Goal: Task Accomplishment & Management: Manage account settings

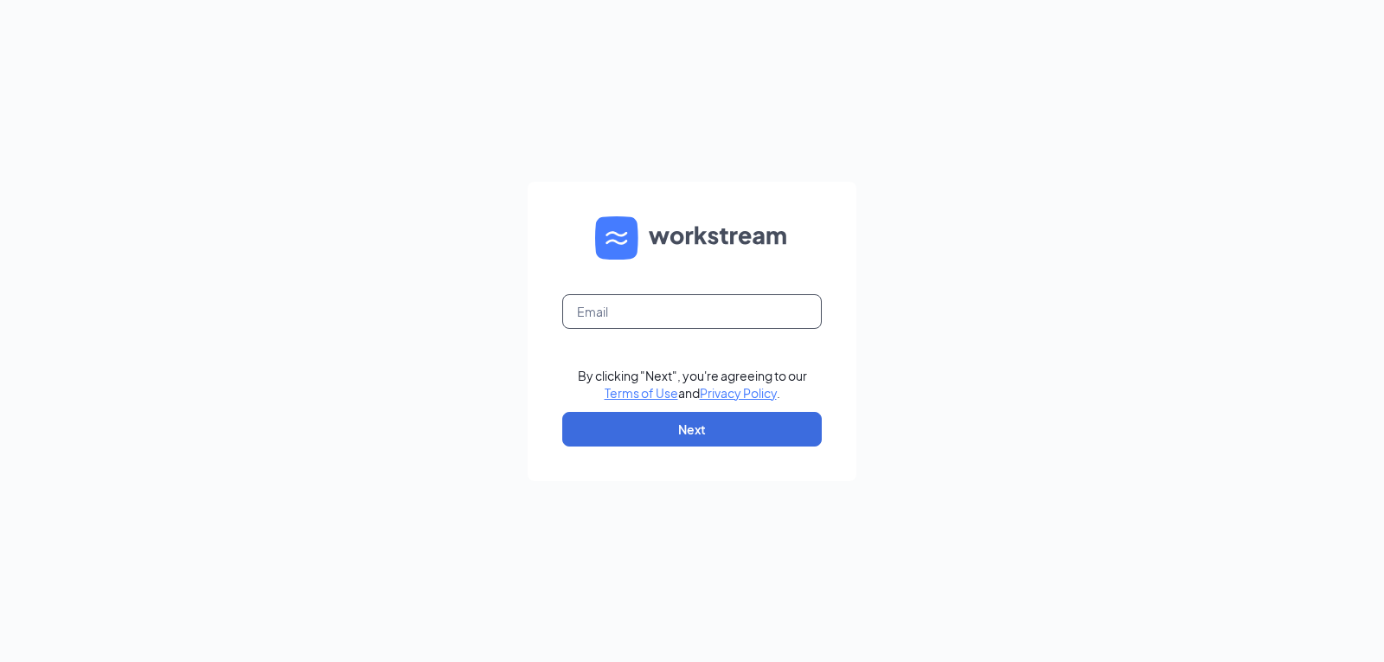
click at [641, 316] on input "text" at bounding box center [691, 311] width 259 height 35
type input "arbys5101@arbys.biz"
click at [681, 415] on button "Next" at bounding box center [691, 429] width 259 height 35
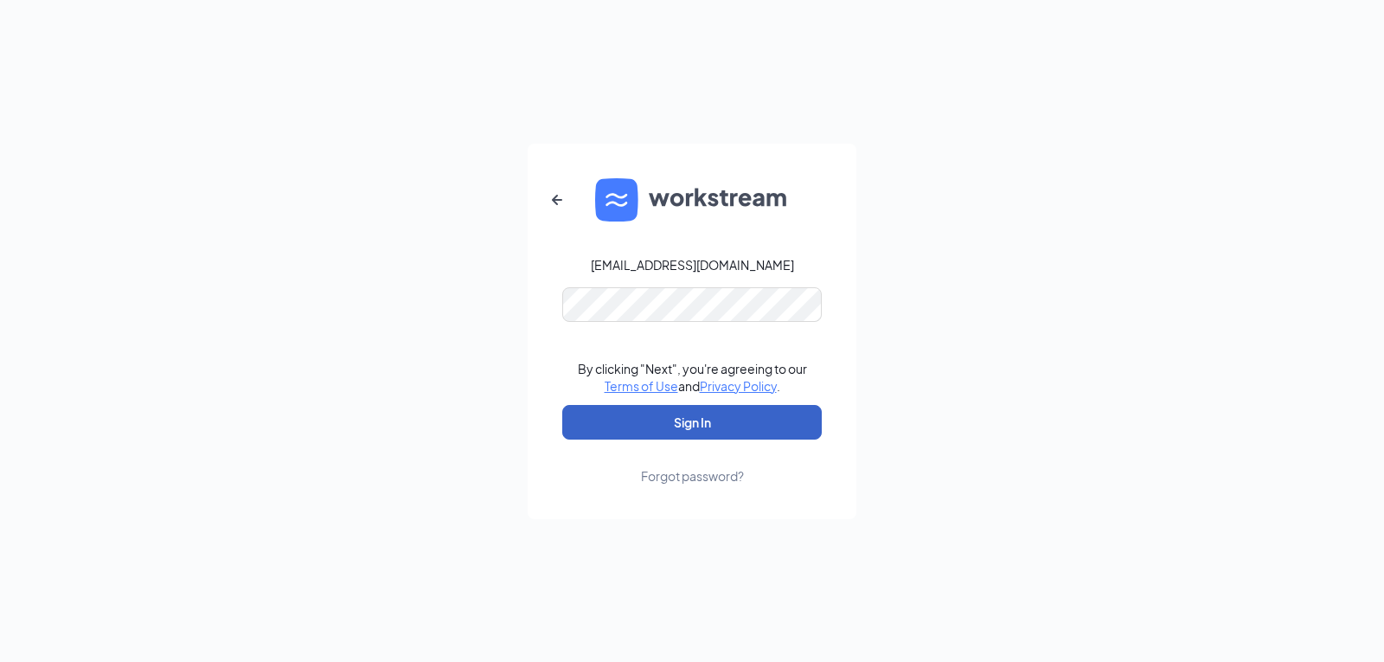
click at [671, 406] on button "Sign In" at bounding box center [691, 422] width 259 height 35
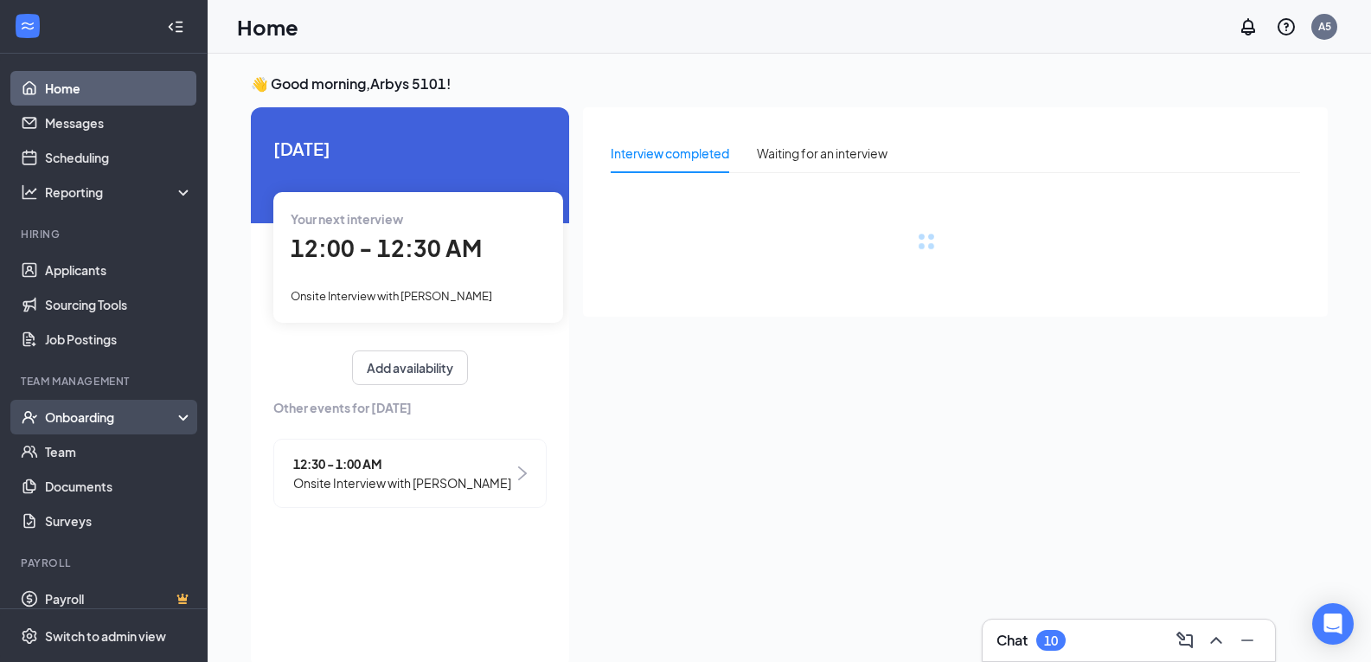
click at [95, 408] on div "Onboarding" at bounding box center [111, 416] width 133 height 17
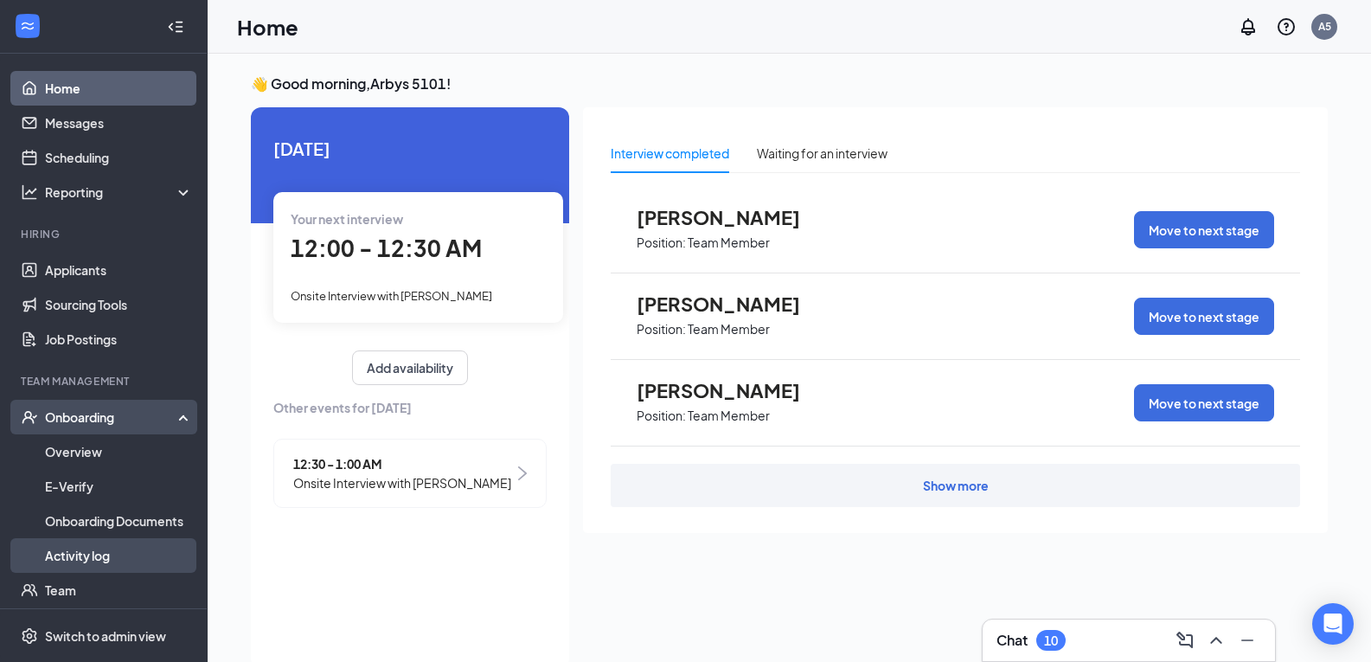
click at [83, 560] on link "Activity log" at bounding box center [119, 555] width 148 height 35
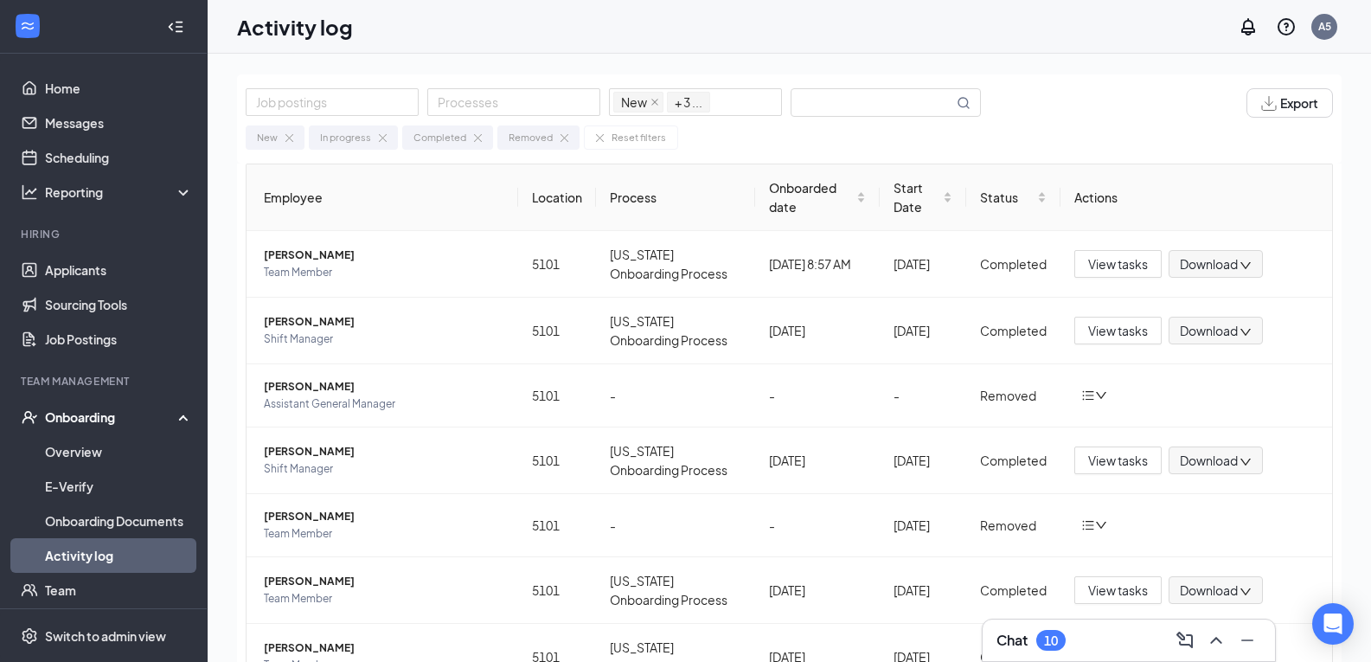
click at [1098, 645] on div "Chat 10" at bounding box center [1128, 640] width 265 height 28
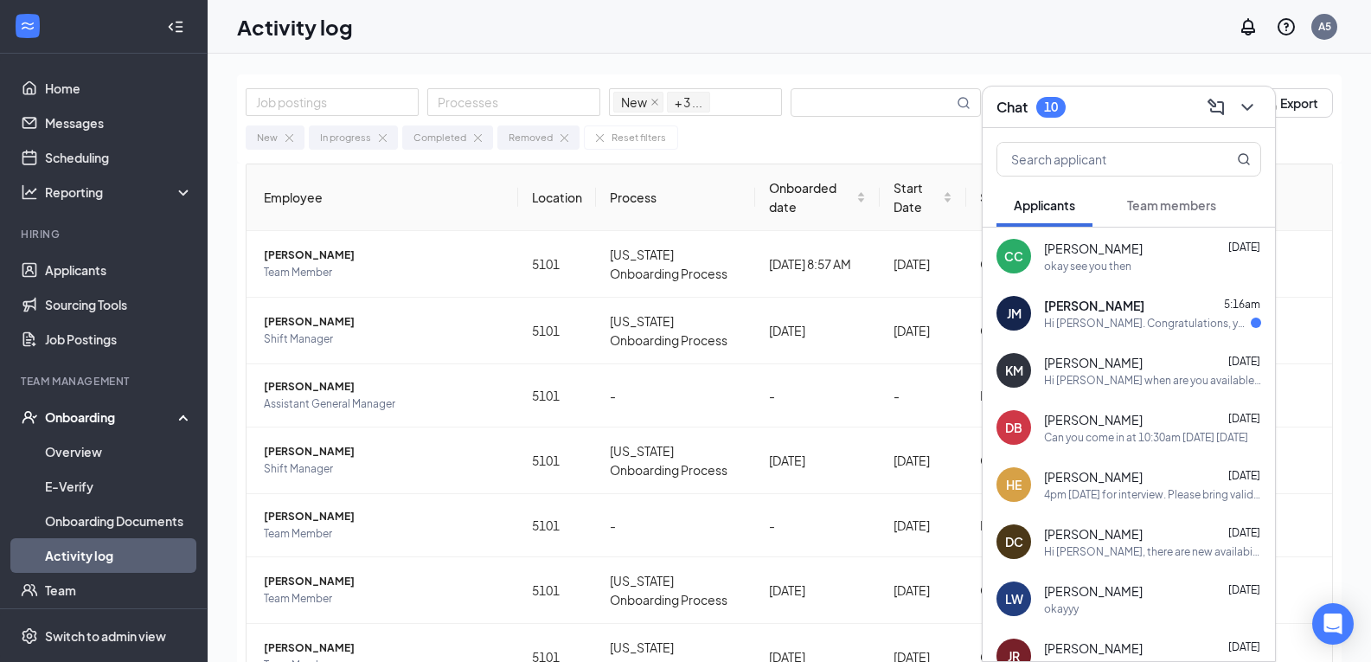
click at [1175, 221] on button "Team members" at bounding box center [1172, 204] width 124 height 43
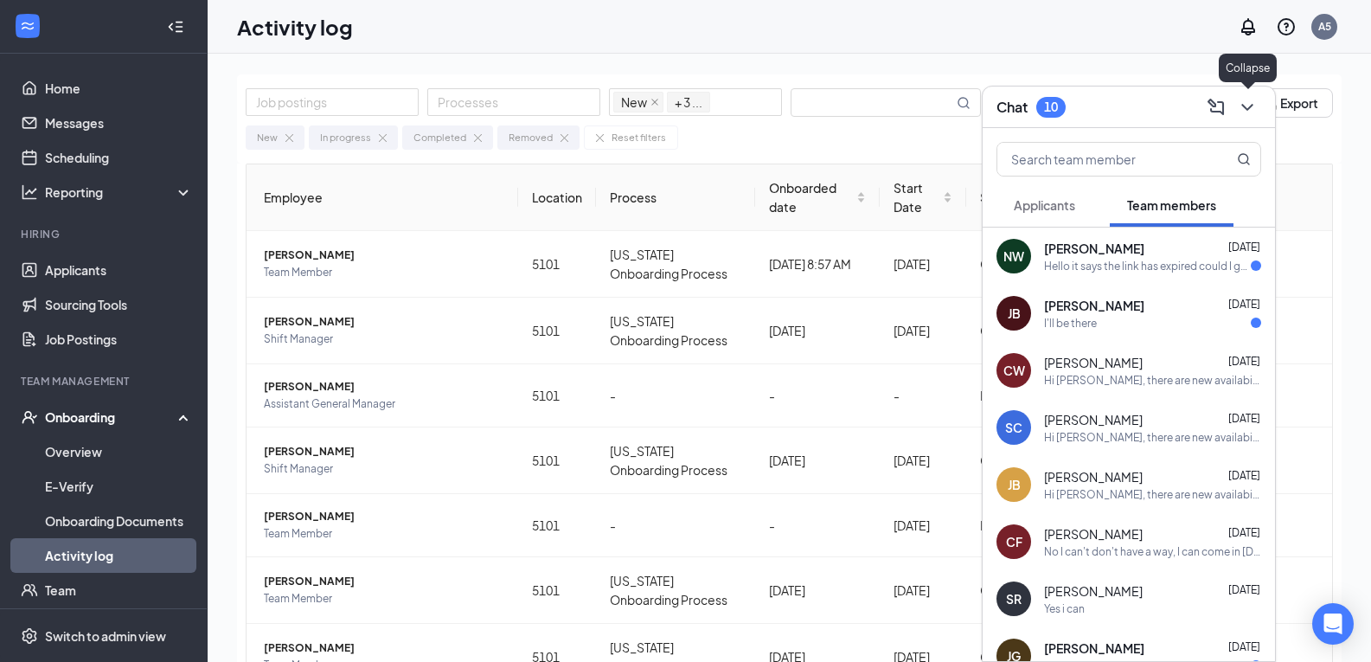
click at [1243, 102] on icon "ChevronDown" at bounding box center [1247, 107] width 21 height 21
